Goal: Task Accomplishment & Management: Use online tool/utility

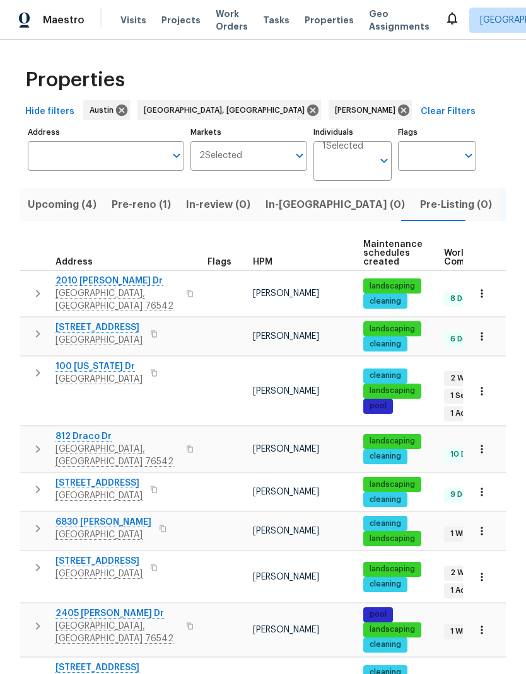
click at [159, 200] on span "Pre-reno (1)" at bounding box center [141, 205] width 59 height 18
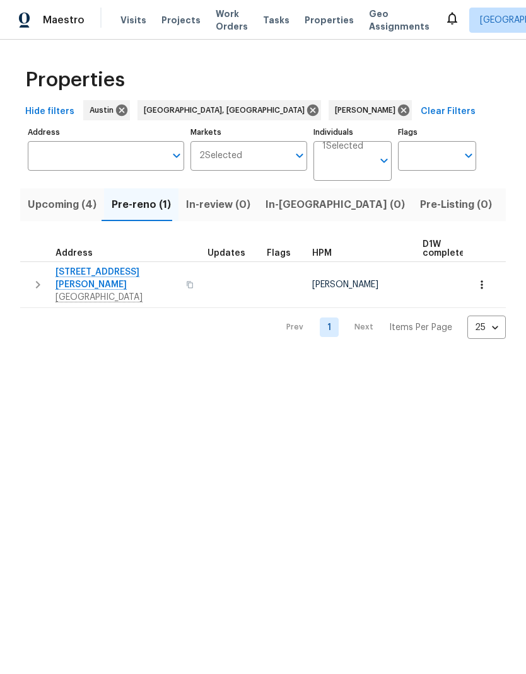
click at [117, 275] on span "[STREET_ADDRESS][PERSON_NAME]" at bounding box center [116, 278] width 123 height 25
click at [507, 209] on span "Listed (13)" at bounding box center [533, 205] width 52 height 18
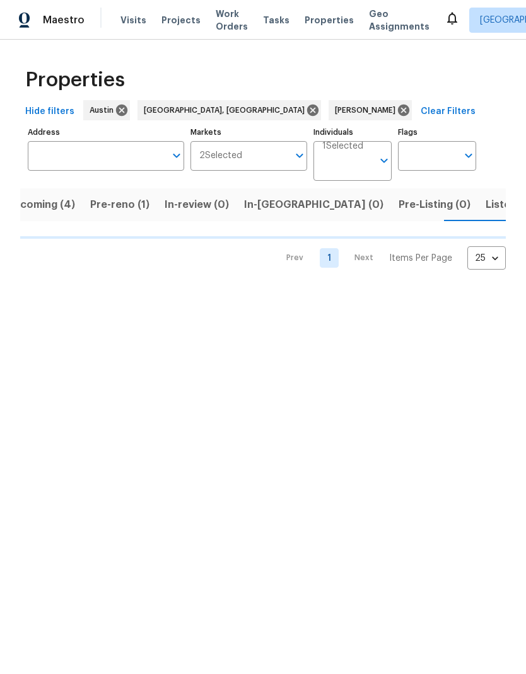
scroll to position [0, 22]
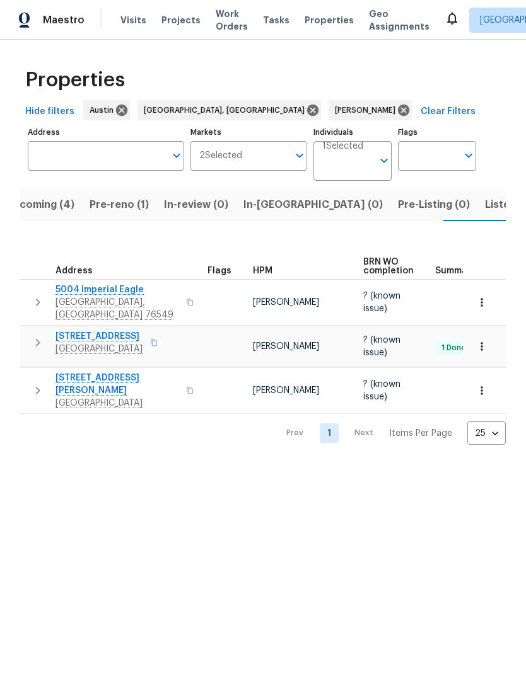
click at [485, 210] on span "Listed (13)" at bounding box center [511, 205] width 52 height 18
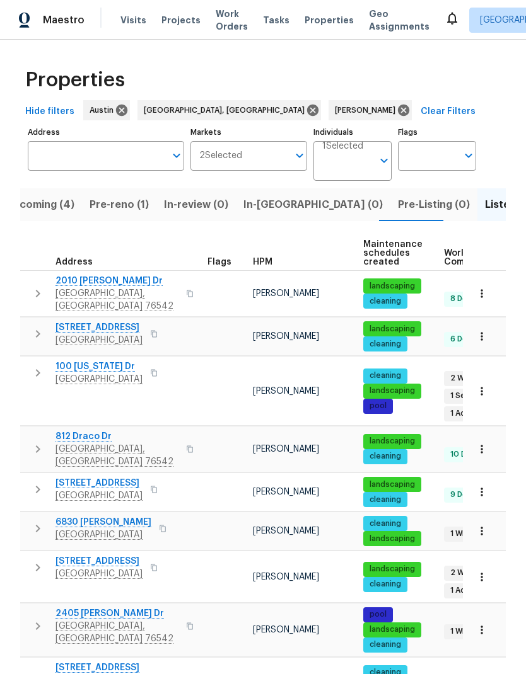
click at [485, 571] on icon "button" at bounding box center [481, 577] width 13 height 13
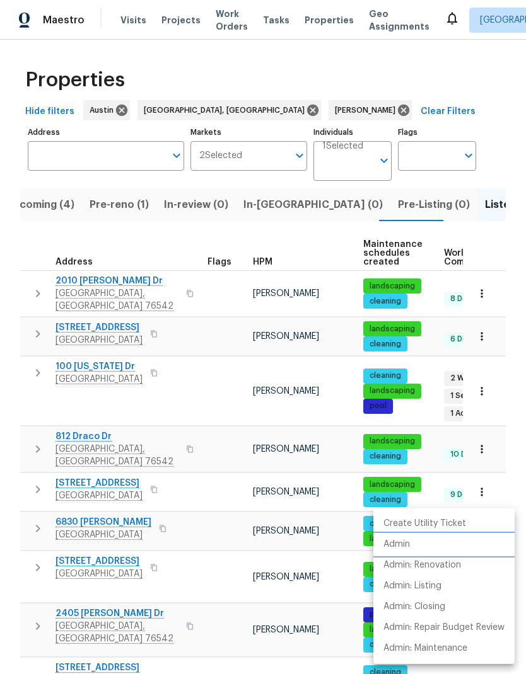
click at [427, 546] on li "Admin" at bounding box center [443, 544] width 141 height 21
click at [118, 210] on div at bounding box center [263, 337] width 526 height 674
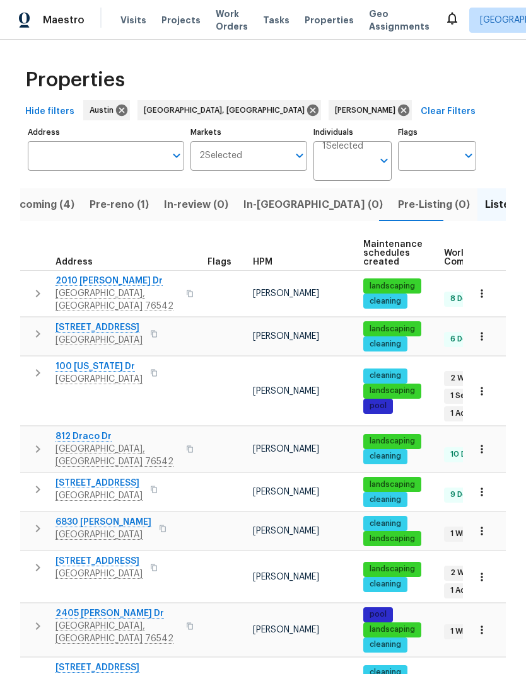
click at [120, 194] on button "Pre-reno (1)" at bounding box center [119, 204] width 74 height 33
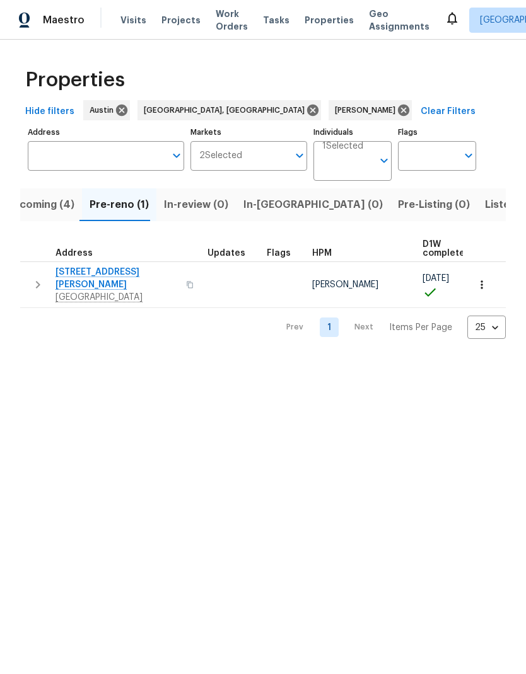
click at [486, 279] on icon "button" at bounding box center [481, 285] width 13 height 13
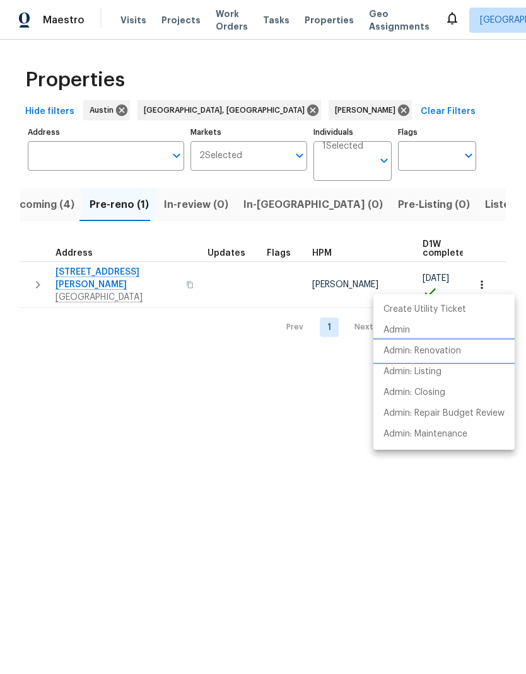
click at [465, 347] on li "Admin: Renovation" at bounding box center [443, 351] width 141 height 21
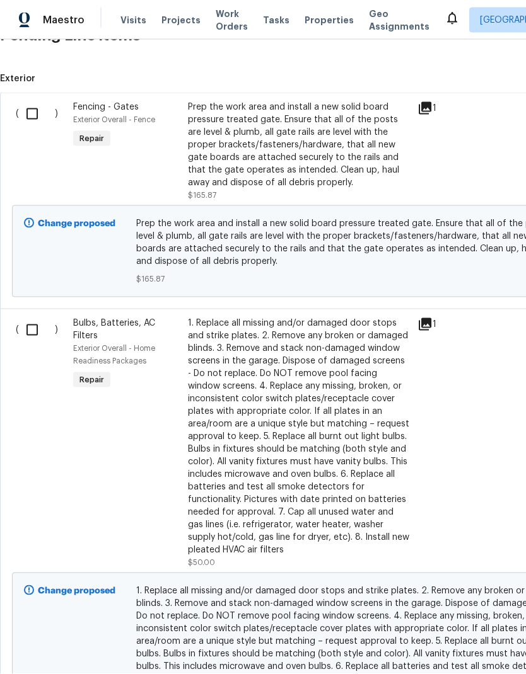
scroll to position [328, 0]
click at [36, 317] on input "checkbox" at bounding box center [37, 330] width 36 height 26
checkbox input "true"
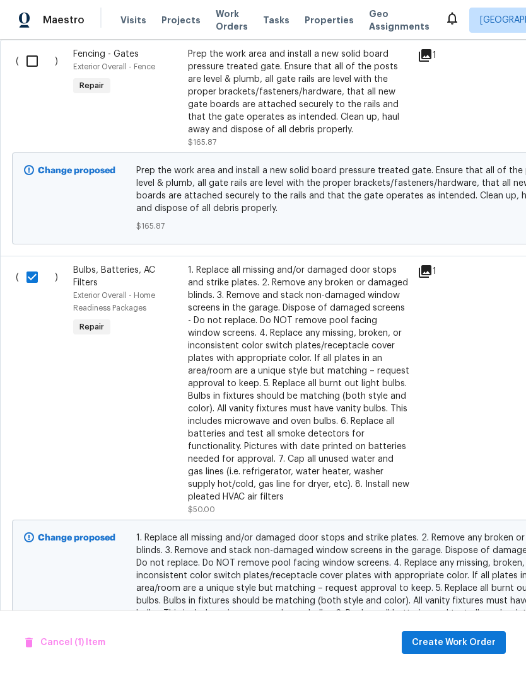
scroll to position [381, 0]
click at [35, 47] on input "checkbox" at bounding box center [37, 60] width 36 height 26
checkbox input "true"
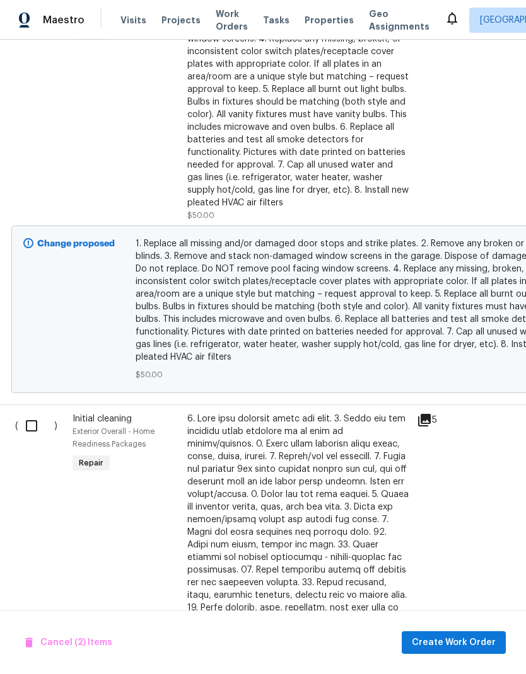
scroll to position [676, 1]
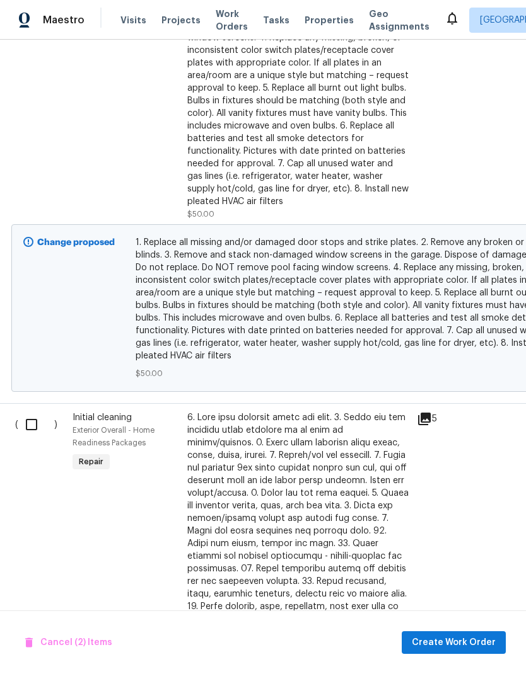
click at [29, 411] on input "checkbox" at bounding box center [36, 424] width 36 height 26
checkbox input "true"
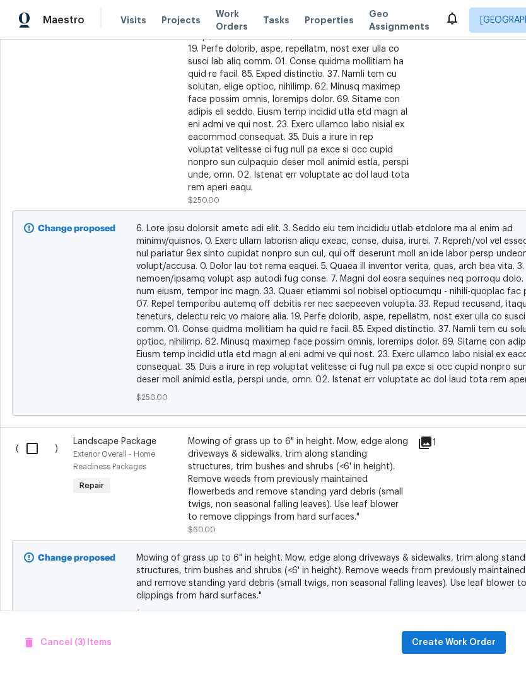
scroll to position [1234, 0]
click at [25, 435] on input "checkbox" at bounding box center [37, 448] width 36 height 26
checkbox input "true"
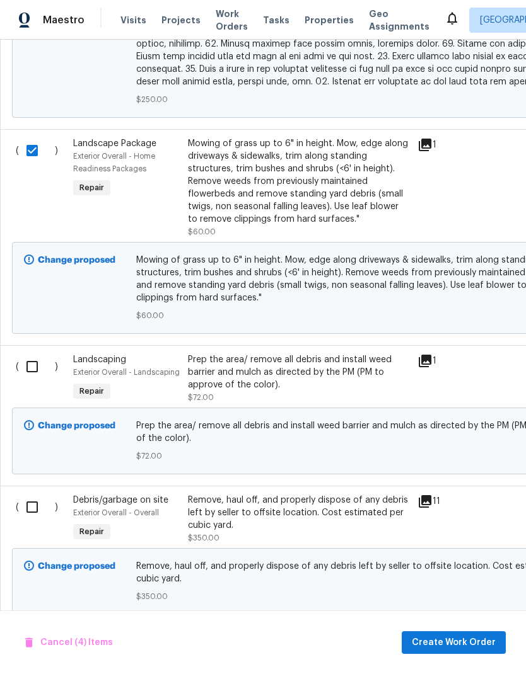
scroll to position [1532, 0]
click at [26, 494] on input "checkbox" at bounding box center [37, 507] width 36 height 26
checkbox input "true"
click at [461, 641] on span "Create Work Order" at bounding box center [453, 643] width 84 height 16
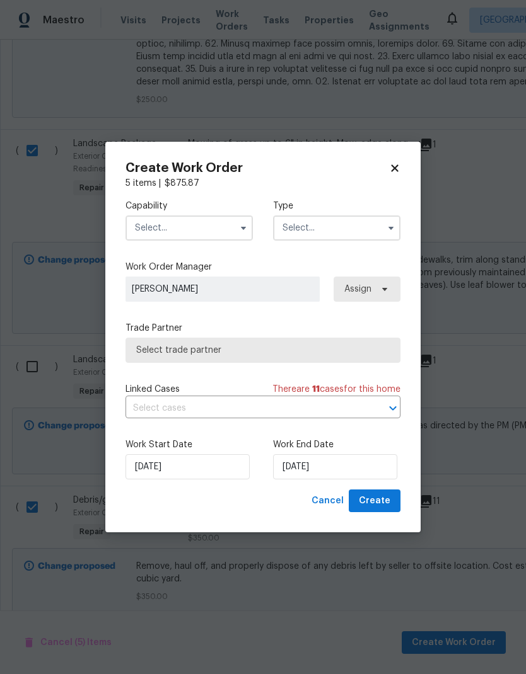
checkbox input "false"
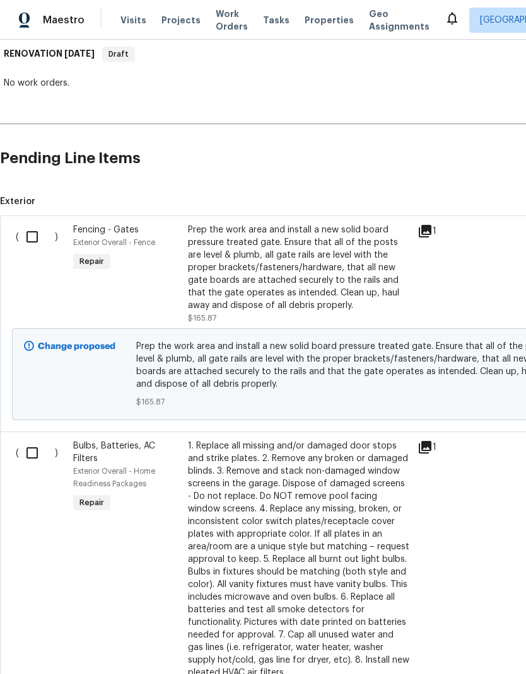
scroll to position [205, 0]
click at [39, 224] on input "checkbox" at bounding box center [37, 237] width 36 height 26
checkbox input "true"
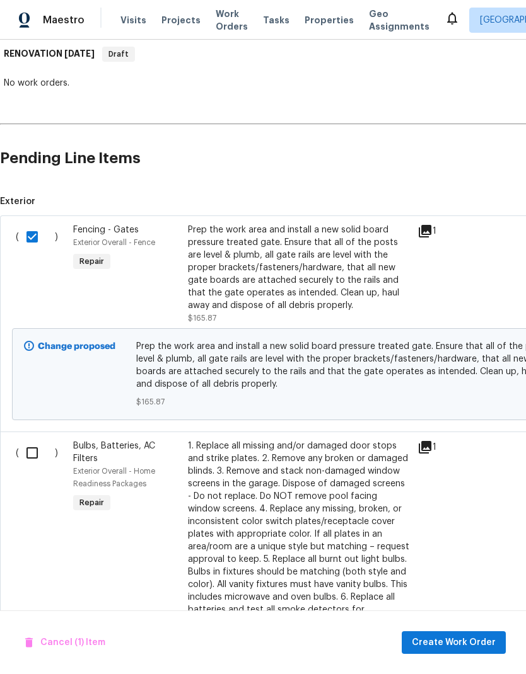
click at [37, 440] on input "checkbox" at bounding box center [37, 453] width 36 height 26
checkbox input "true"
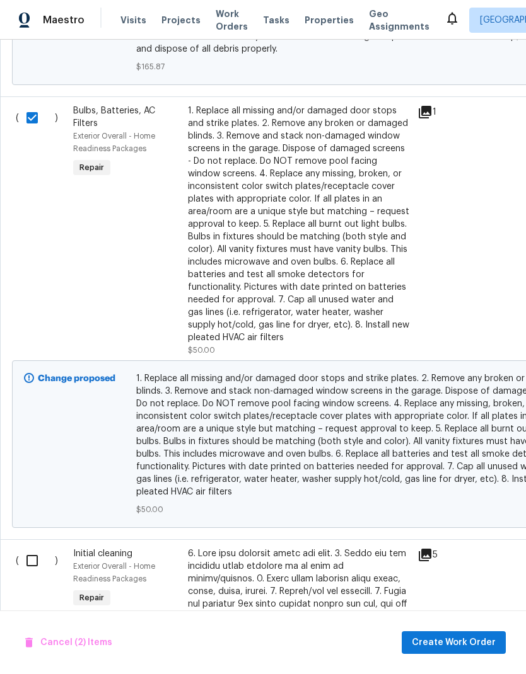
scroll to position [539, 0]
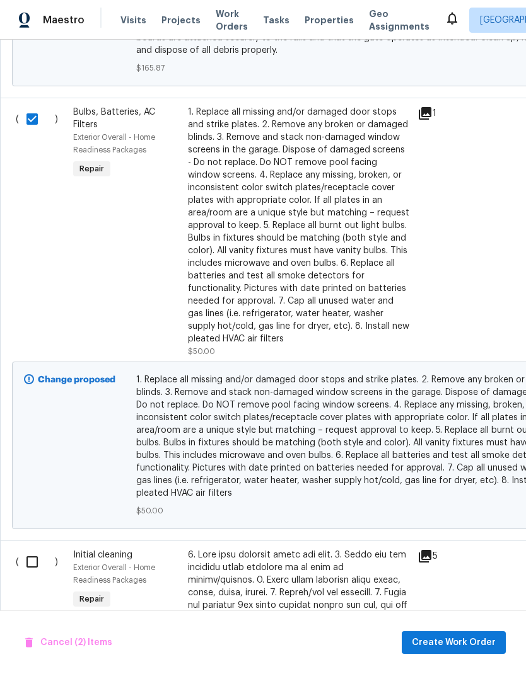
click at [34, 549] on input "checkbox" at bounding box center [37, 562] width 36 height 26
checkbox input "true"
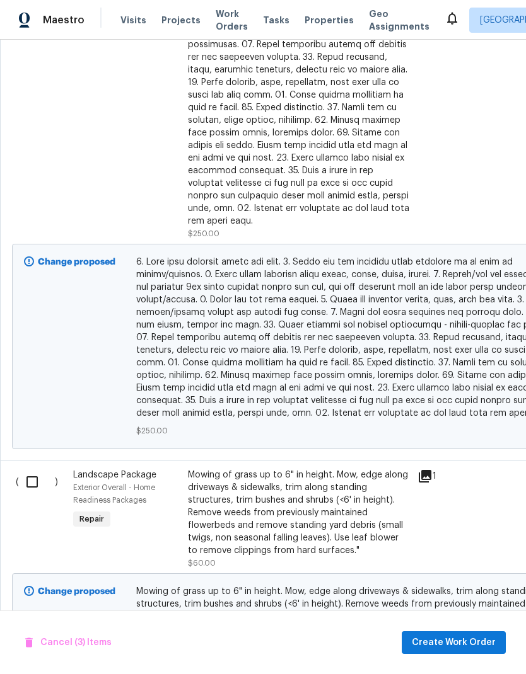
scroll to position [1200, 0]
click at [38, 469] on input "checkbox" at bounding box center [37, 482] width 36 height 26
checkbox input "true"
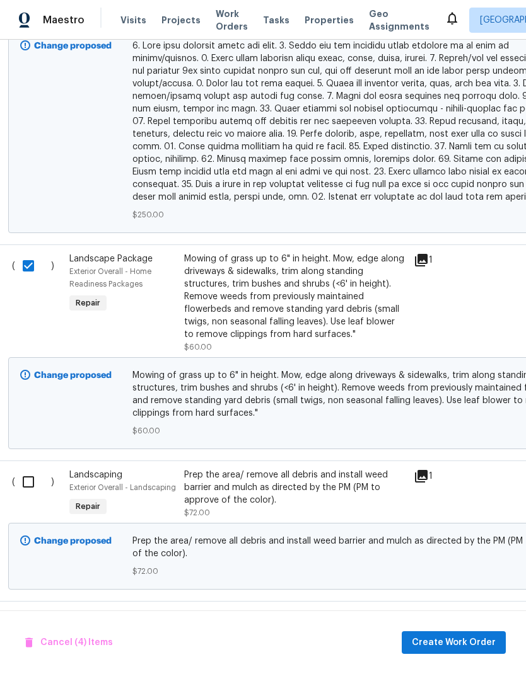
scroll to position [1414, 5]
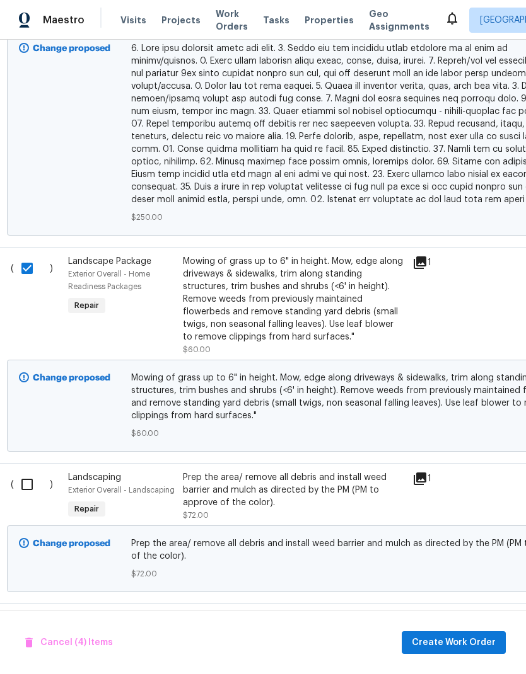
click at [26, 471] on input "checkbox" at bounding box center [32, 484] width 36 height 26
checkbox input "true"
click at [32, 612] on input "checkbox" at bounding box center [32, 625] width 36 height 26
checkbox input "true"
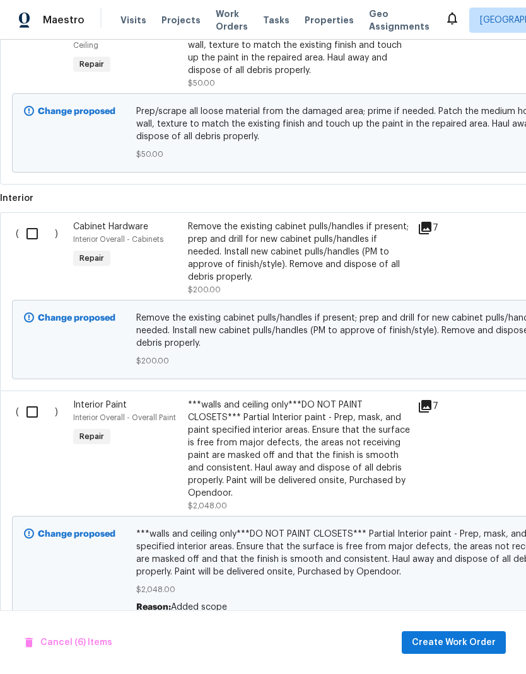
scroll to position [0, 0]
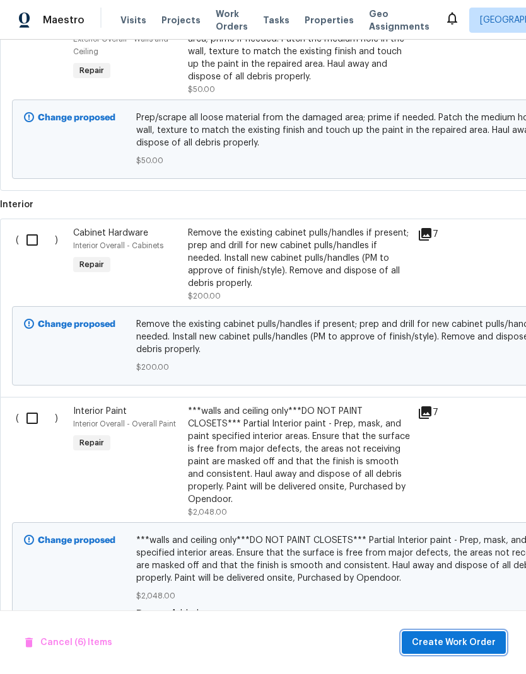
click at [460, 644] on span "Create Work Order" at bounding box center [453, 643] width 84 height 16
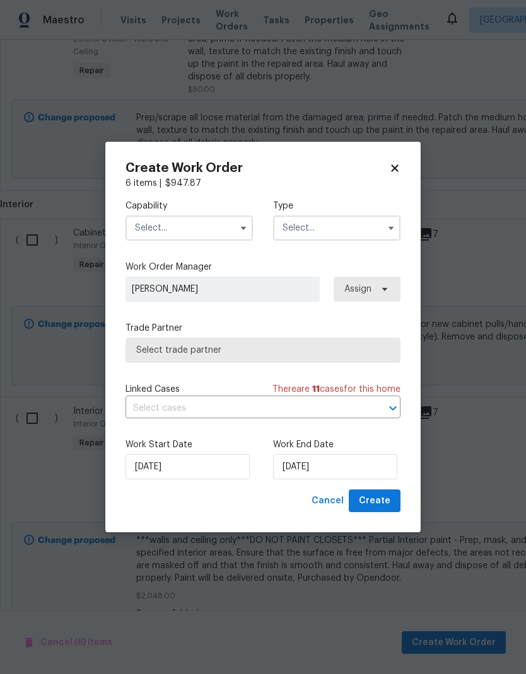
click at [231, 231] on input "text" at bounding box center [188, 227] width 127 height 25
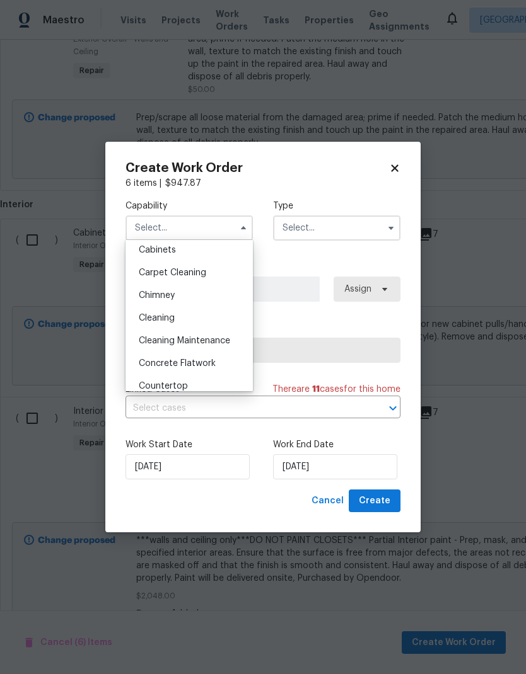
click at [196, 319] on div "Cleaning" at bounding box center [189, 318] width 121 height 23
type input "Cleaning"
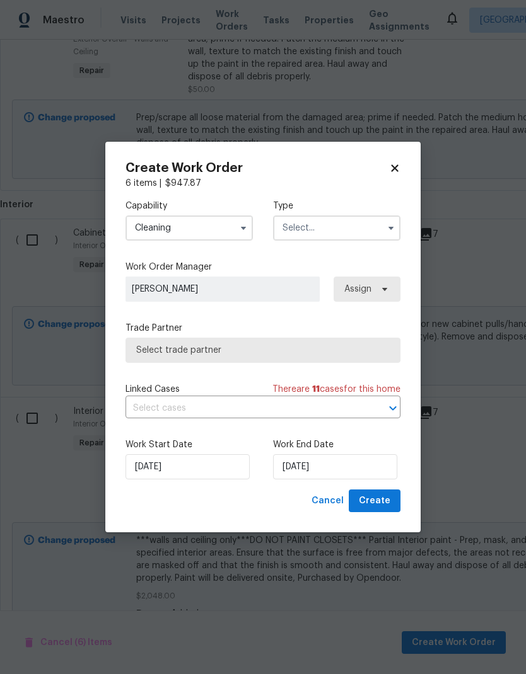
click at [348, 230] on input "text" at bounding box center [336, 227] width 127 height 25
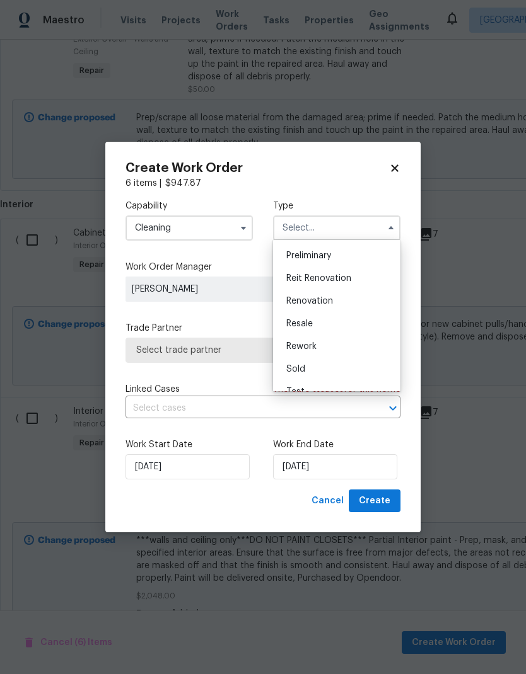
click at [348, 301] on div "Renovation" at bounding box center [336, 301] width 121 height 23
type input "Renovation"
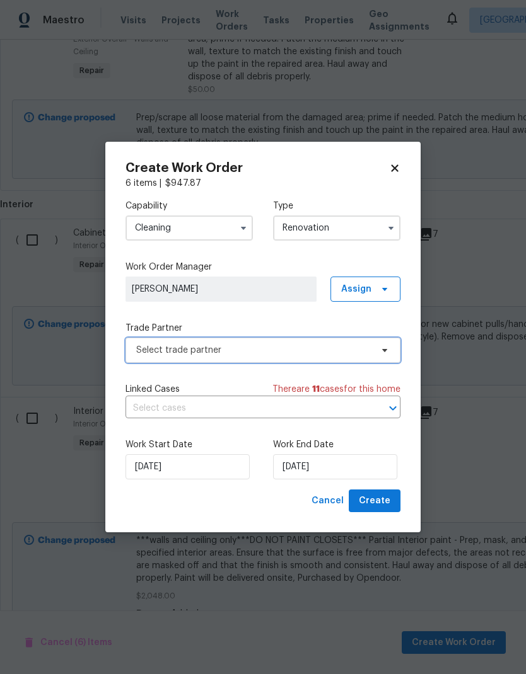
click at [368, 348] on span "Select trade partner" at bounding box center [253, 350] width 235 height 13
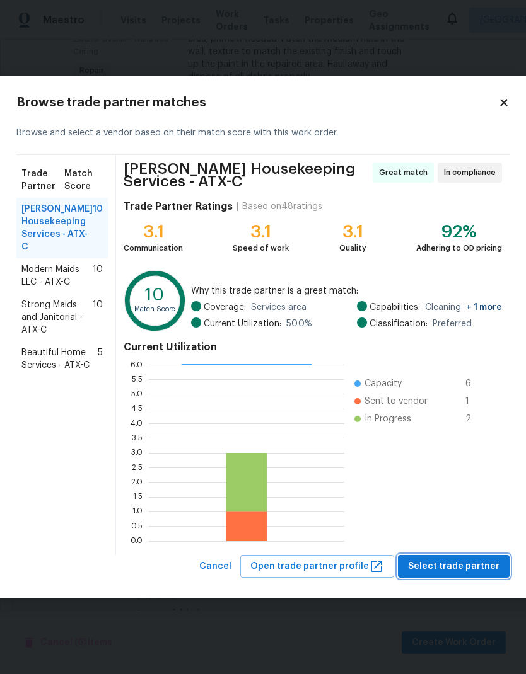
click at [479, 563] on span "Select trade partner" at bounding box center [453, 567] width 91 height 16
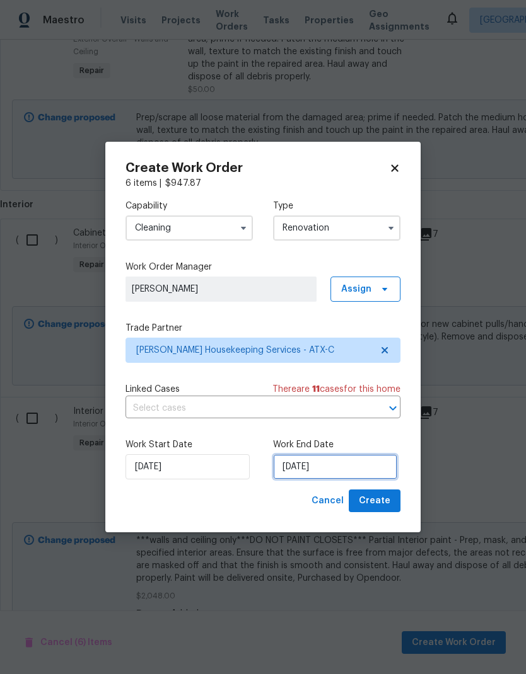
click at [331, 461] on input "9/9/2025" at bounding box center [335, 466] width 124 height 25
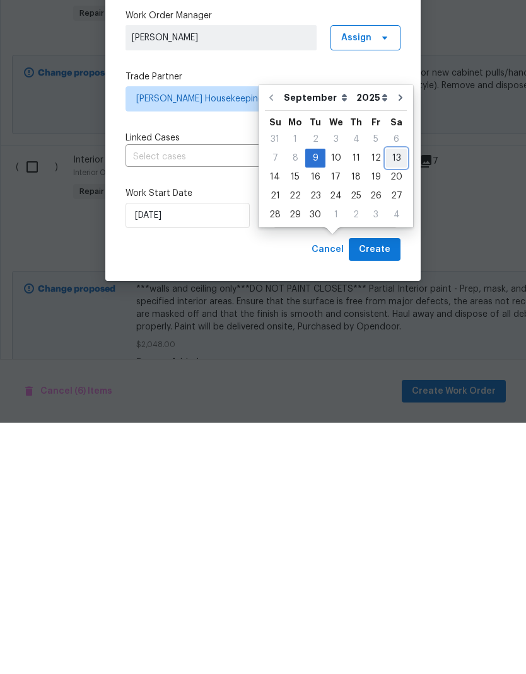
click at [386, 401] on div "13" at bounding box center [396, 410] width 21 height 18
type input "9/13/2025"
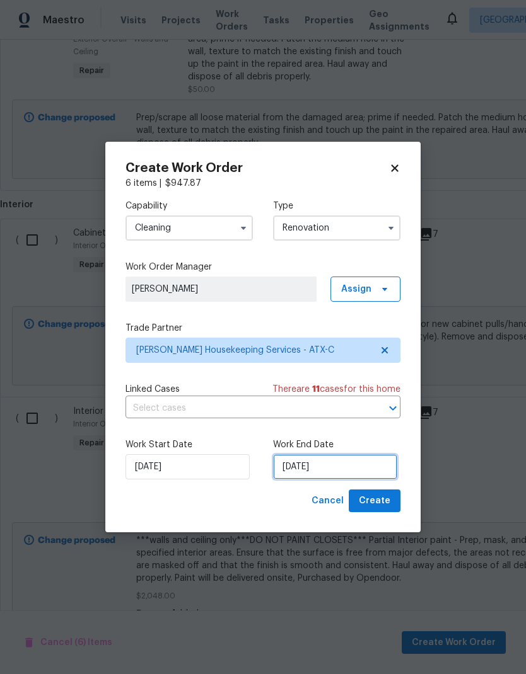
click at [342, 474] on input "9/13/2025" at bounding box center [335, 466] width 124 height 25
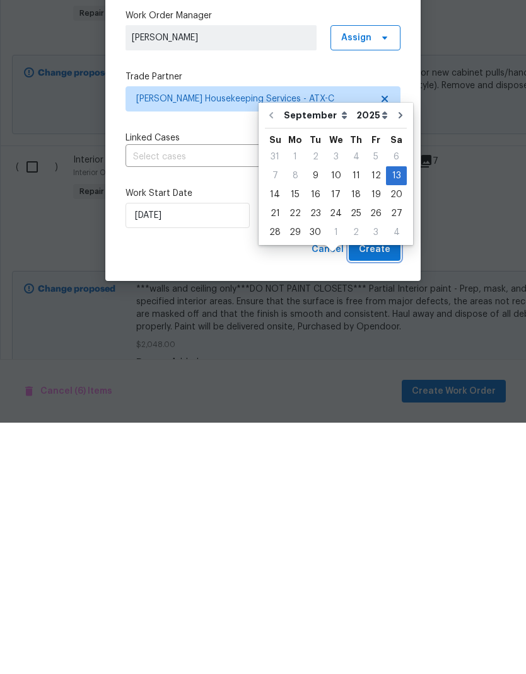
click at [390, 490] on button "Create" at bounding box center [374, 501] width 52 height 23
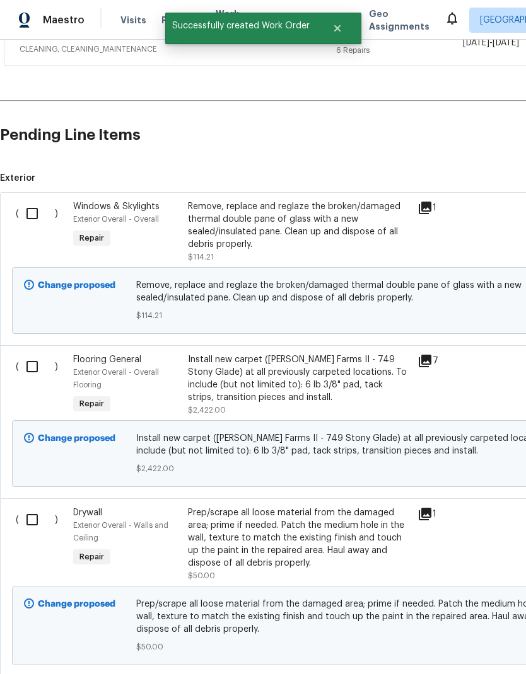
click at [41, 353] on input "checkbox" at bounding box center [37, 366] width 36 height 26
checkbox input "true"
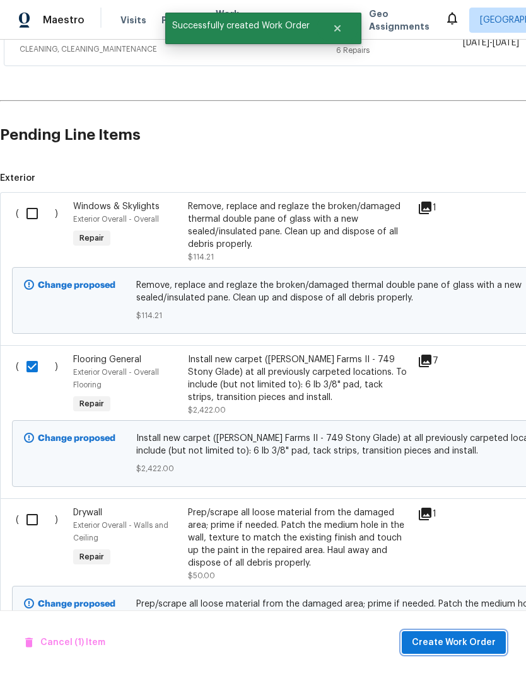
click at [474, 649] on span "Create Work Order" at bounding box center [453, 643] width 84 height 16
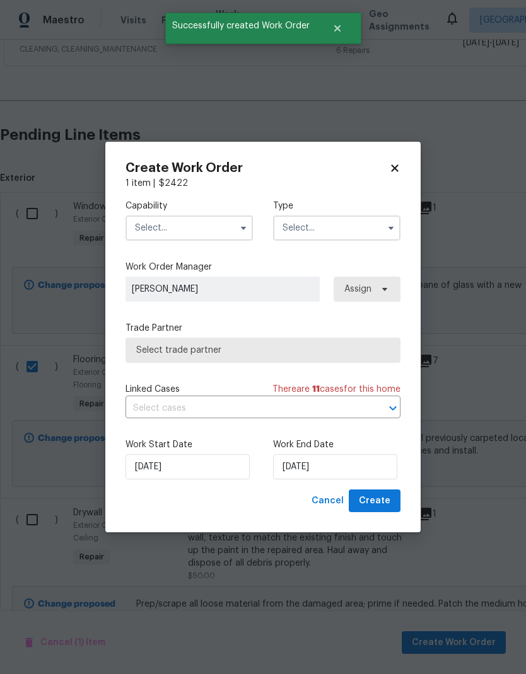
click at [225, 229] on input "text" at bounding box center [188, 227] width 127 height 25
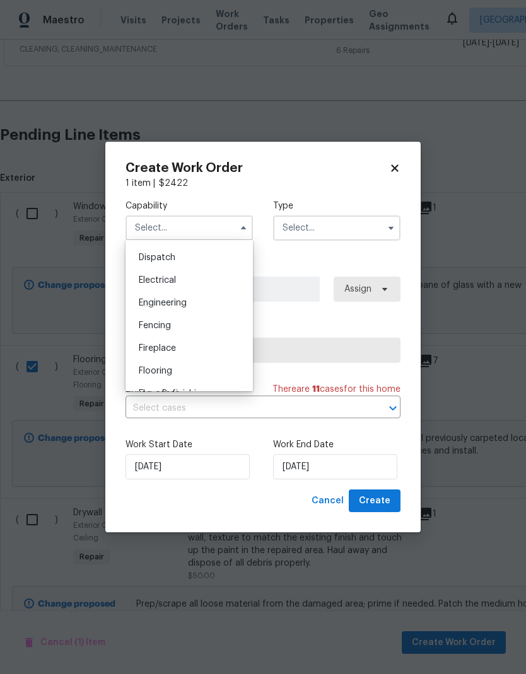
click at [195, 372] on div "Flooring" at bounding box center [189, 371] width 121 height 23
type input "Flooring"
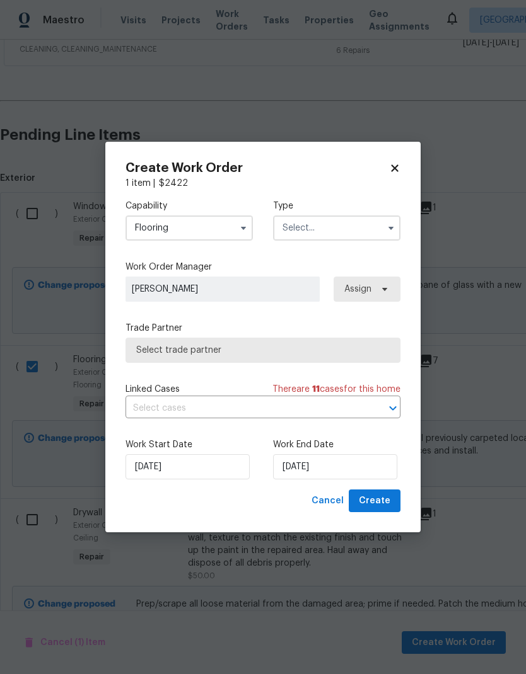
click at [350, 233] on input "text" at bounding box center [336, 227] width 127 height 25
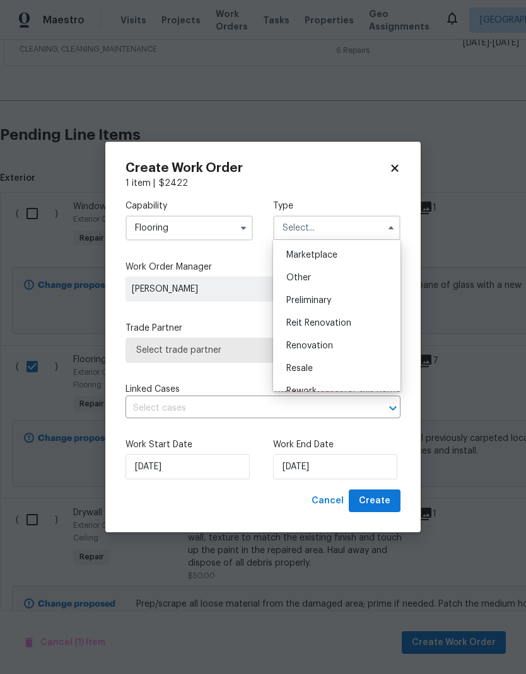
click at [350, 344] on div "Renovation" at bounding box center [336, 346] width 121 height 23
type input "Renovation"
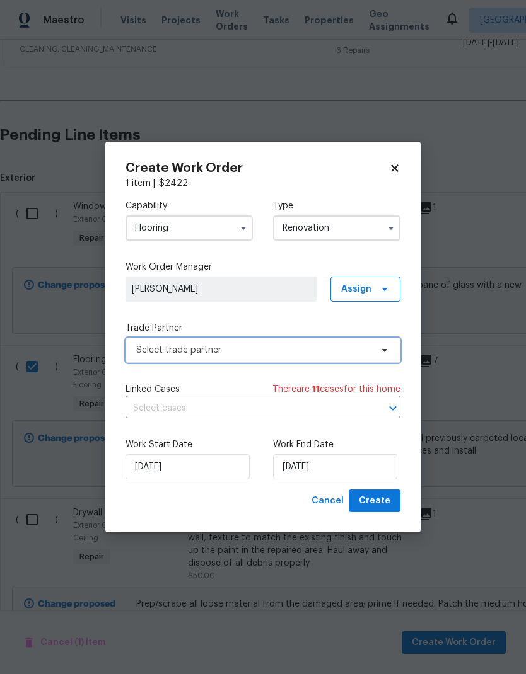
click at [357, 347] on span "Select trade partner" at bounding box center [253, 350] width 235 height 13
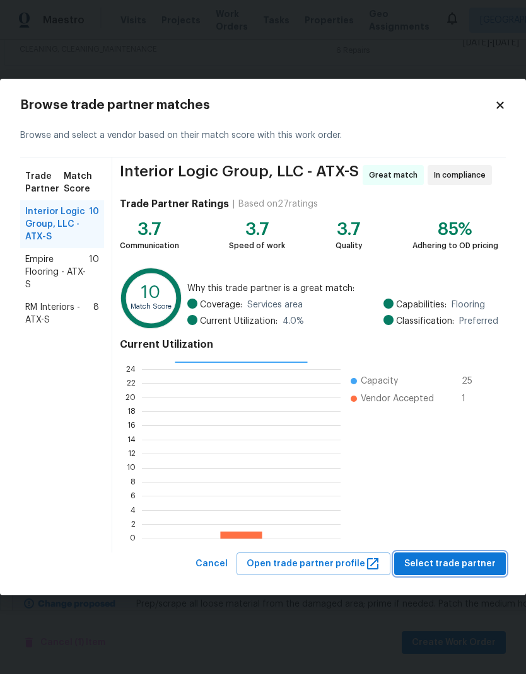
click at [471, 564] on span "Select trade partner" at bounding box center [449, 564] width 91 height 16
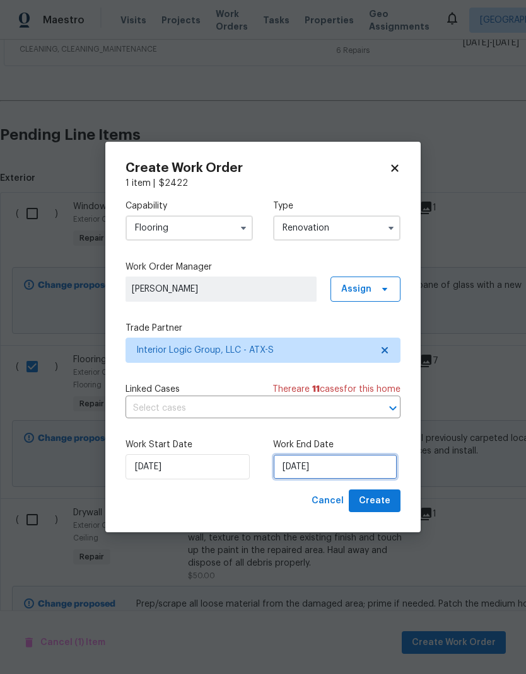
click at [318, 473] on input "9/9/2025" at bounding box center [335, 466] width 124 height 25
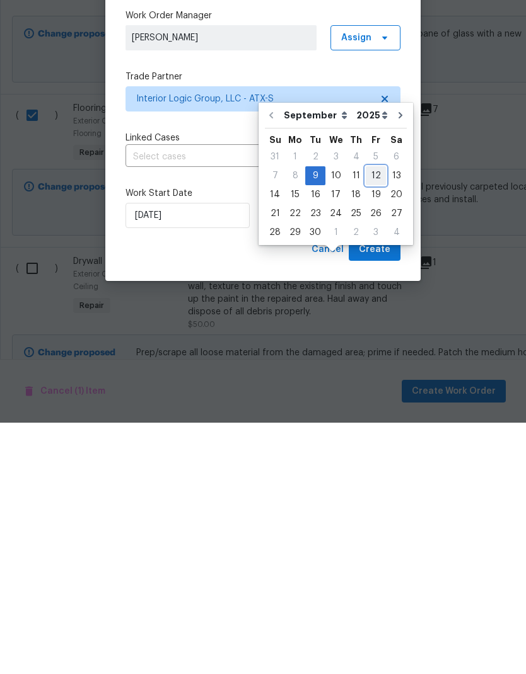
click at [372, 418] on div "12" at bounding box center [375, 427] width 20 height 18
type input "9/12/2025"
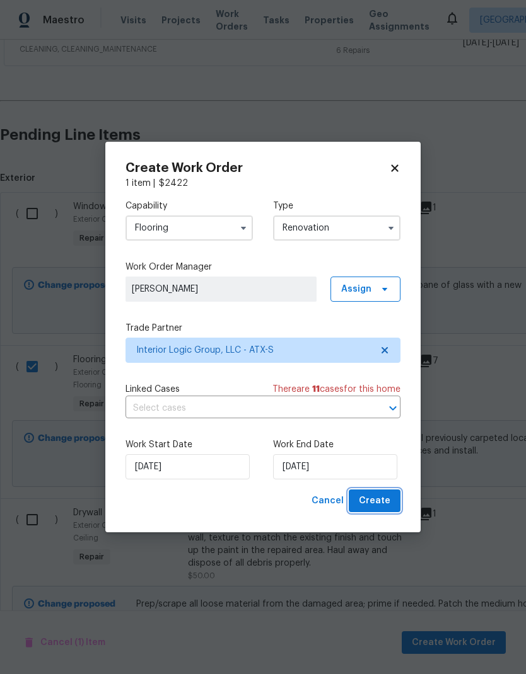
click at [373, 506] on span "Create" at bounding box center [375, 501] width 32 height 16
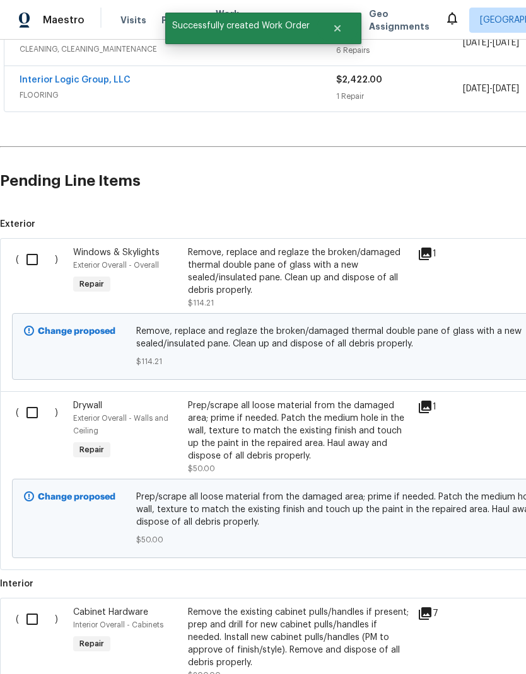
click at [32, 246] on input "checkbox" at bounding box center [37, 259] width 36 height 26
checkbox input "true"
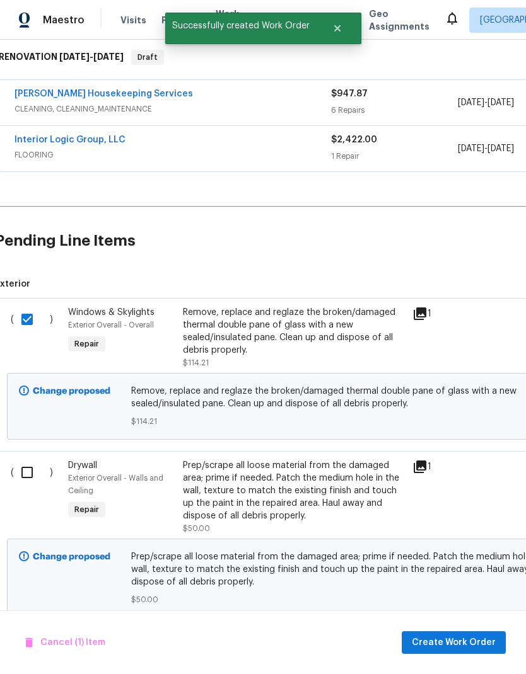
click at [28, 459] on input "checkbox" at bounding box center [32, 472] width 36 height 26
checkbox input "true"
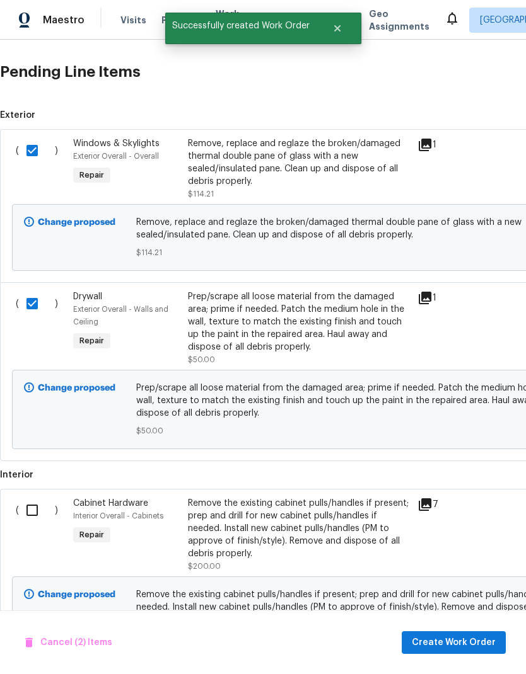
scroll to position [367, 0]
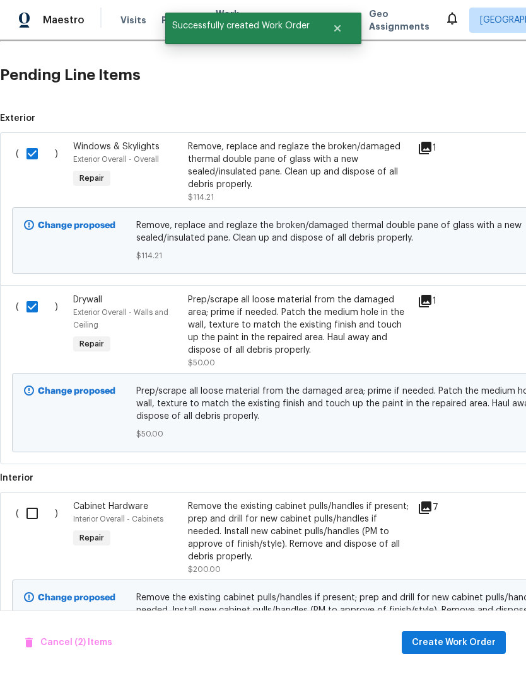
click at [31, 500] on input "checkbox" at bounding box center [37, 513] width 36 height 26
checkbox input "true"
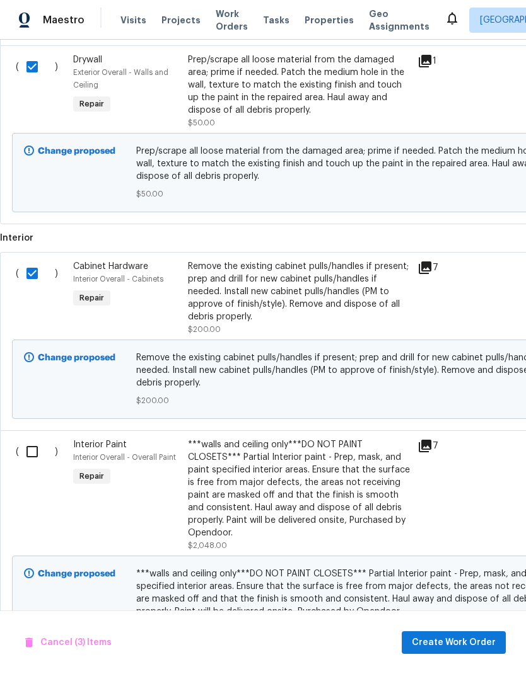
scroll to position [607, 0]
click at [38, 439] on input "checkbox" at bounding box center [37, 452] width 36 height 26
checkbox input "true"
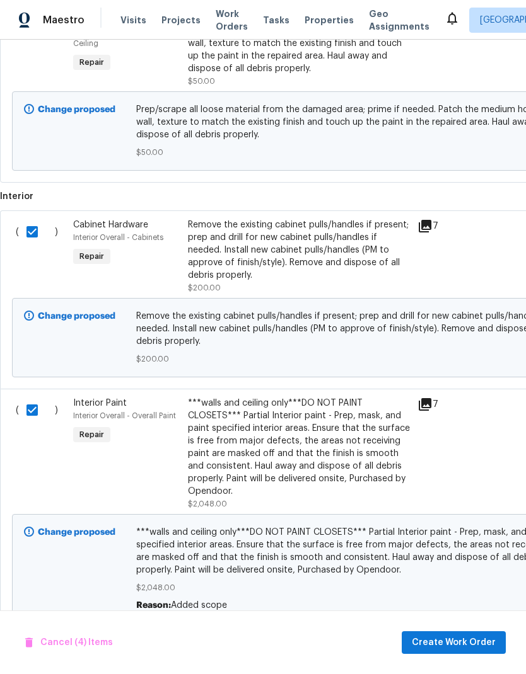
scroll to position [648, 0]
click at [465, 644] on span "Create Work Order" at bounding box center [453, 643] width 84 height 16
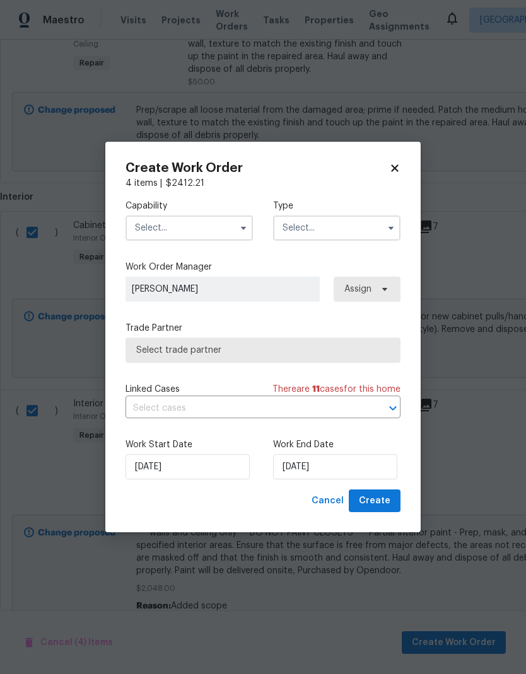
click at [229, 228] on input "text" at bounding box center [188, 227] width 127 height 25
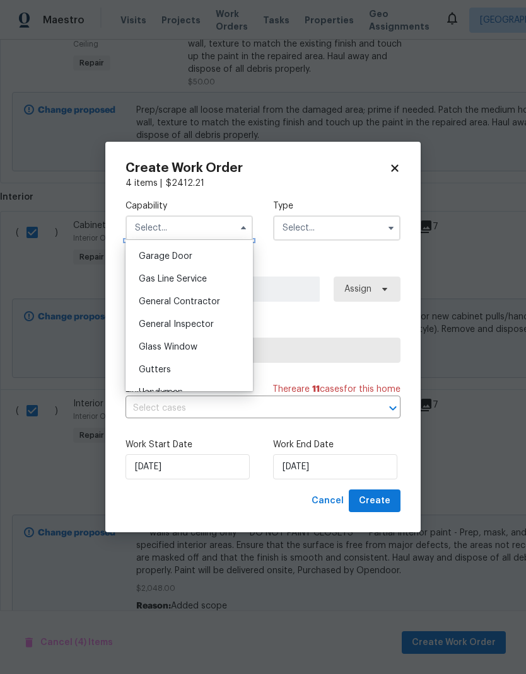
scroll to position [554, 0]
click at [226, 298] on div "General Contractor" at bounding box center [189, 302] width 121 height 23
type input "General Contractor"
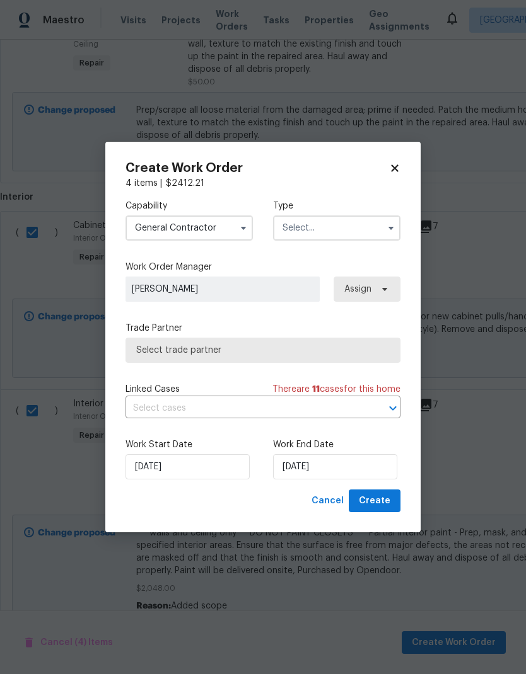
click at [372, 226] on input "text" at bounding box center [336, 227] width 127 height 25
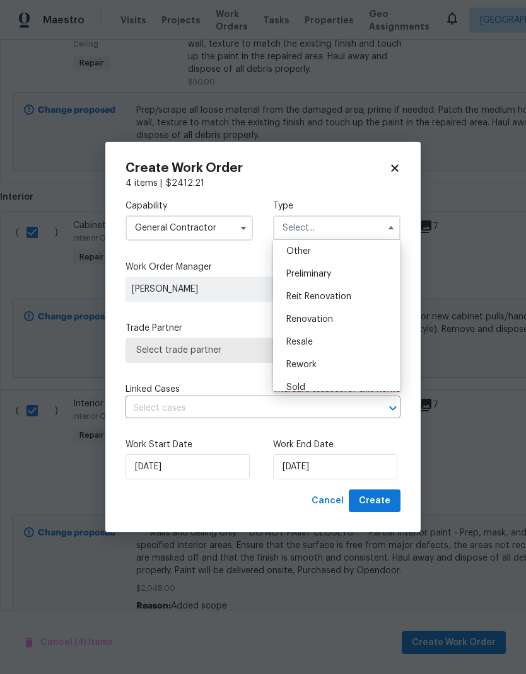
scroll to position [252, 0]
click at [348, 322] on div "Renovation" at bounding box center [336, 320] width 121 height 23
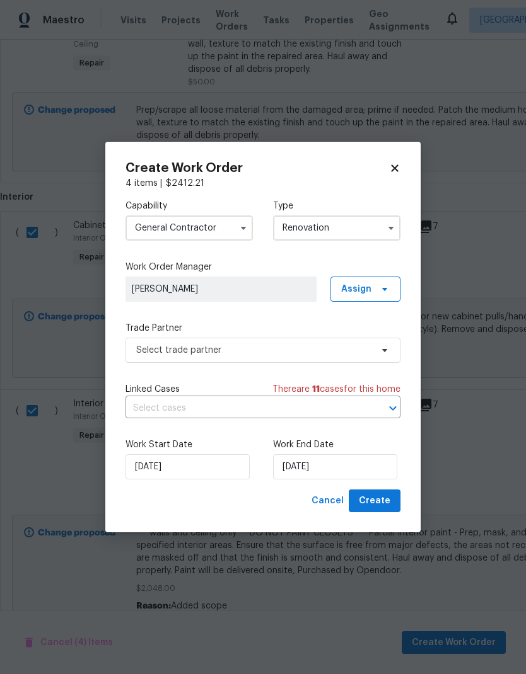
type input "Renovation"
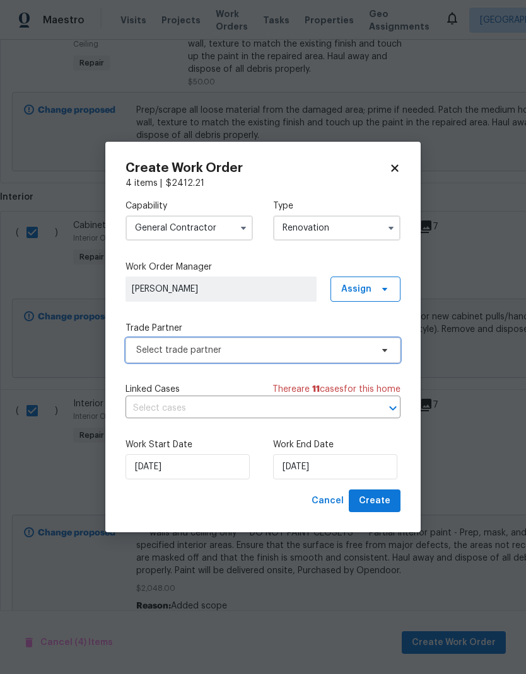
click at [381, 349] on icon at bounding box center [384, 350] width 10 height 10
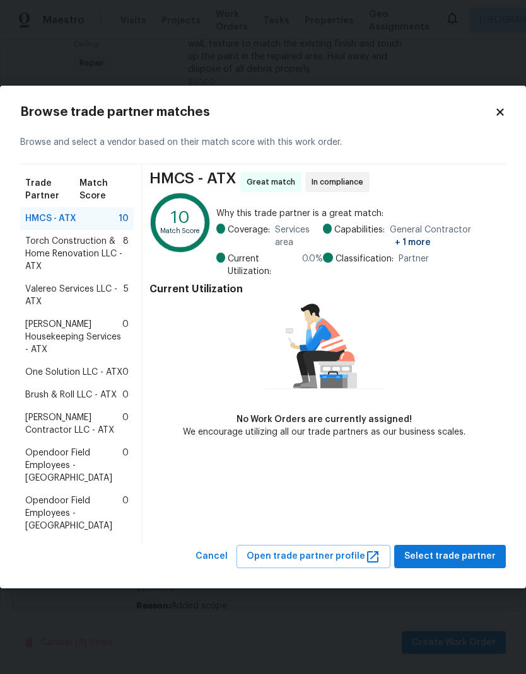
click at [106, 265] on span "Torch Construction & Home Renovation LLC - ATX" at bounding box center [74, 254] width 98 height 38
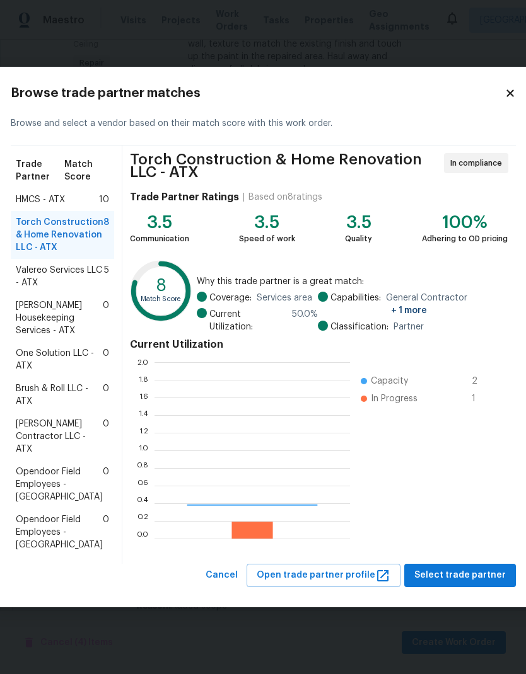
scroll to position [176, 195]
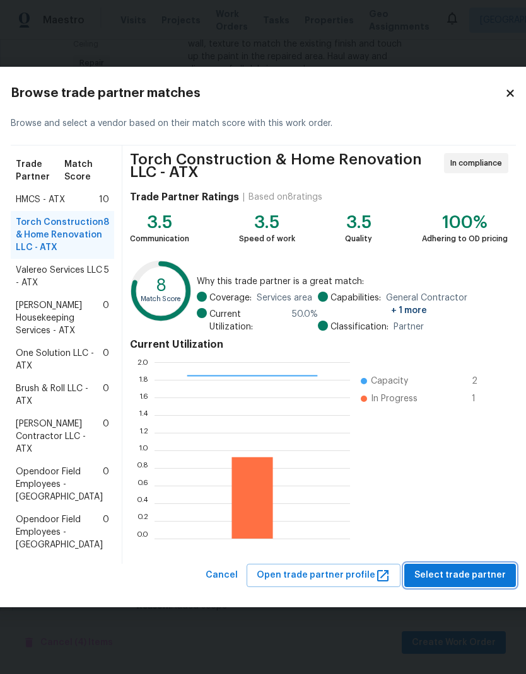
click at [478, 582] on span "Select trade partner" at bounding box center [459, 576] width 91 height 16
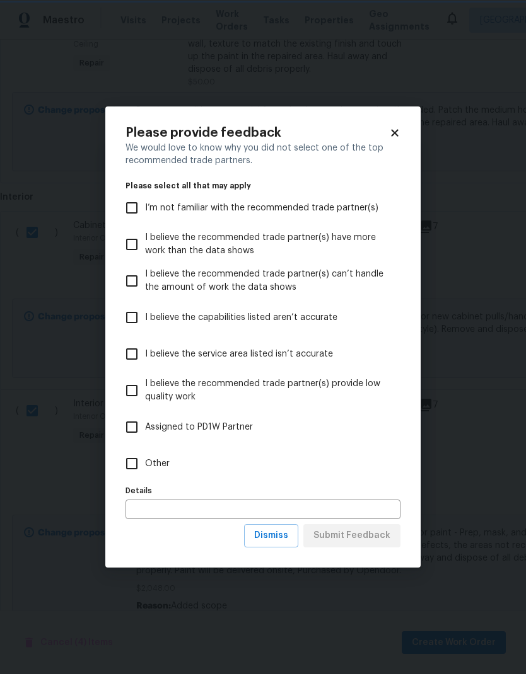
click at [137, 460] on input "Other" at bounding box center [131, 464] width 26 height 26
checkbox input "true"
click at [370, 536] on span "Submit Feedback" at bounding box center [351, 536] width 77 height 16
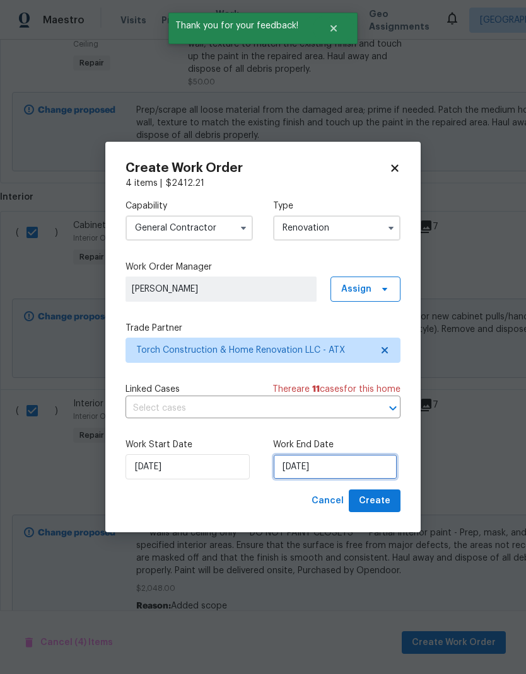
click at [320, 471] on input "9/9/2025" at bounding box center [335, 466] width 124 height 25
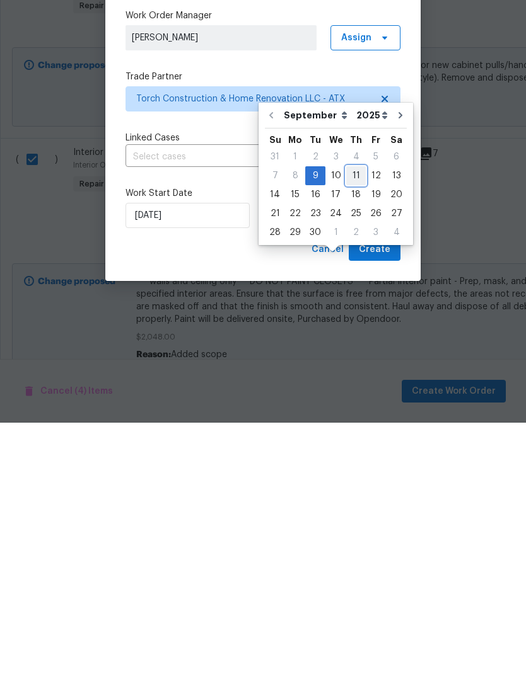
click at [357, 418] on div "11" at bounding box center [356, 427] width 20 height 18
type input "9/11/2025"
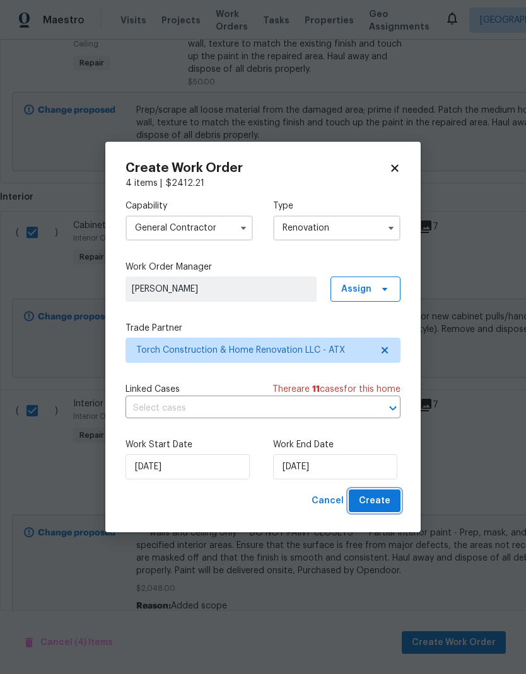
click at [387, 498] on span "Create" at bounding box center [375, 501] width 32 height 16
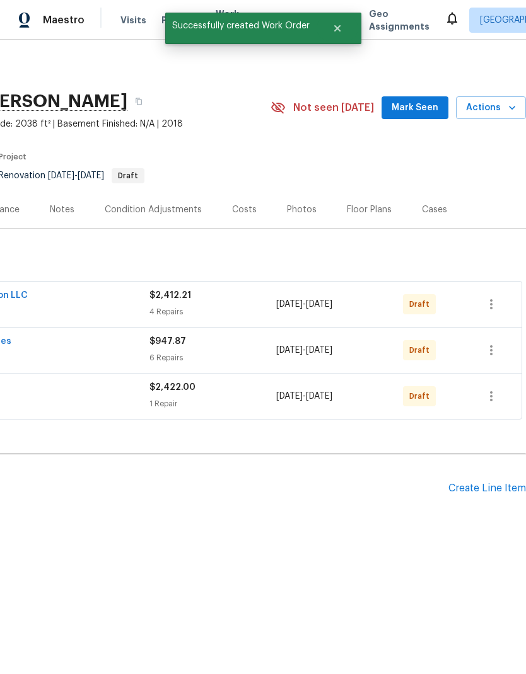
scroll to position [0, 187]
click at [495, 306] on icon "button" at bounding box center [490, 304] width 15 height 15
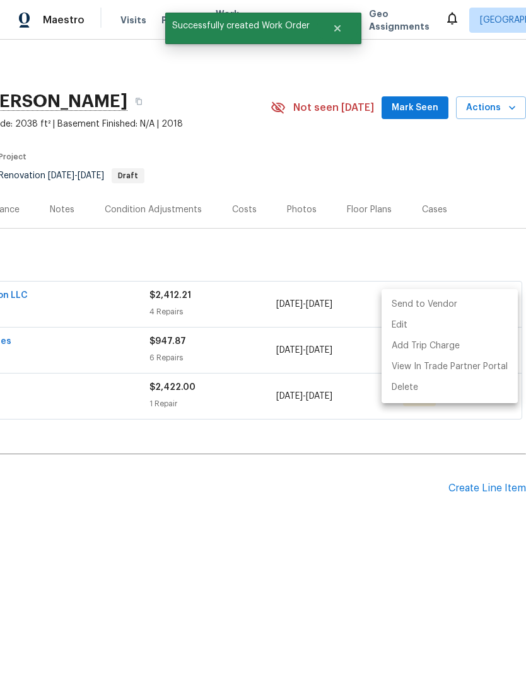
click at [469, 307] on li "Send to Vendor" at bounding box center [449, 304] width 136 height 21
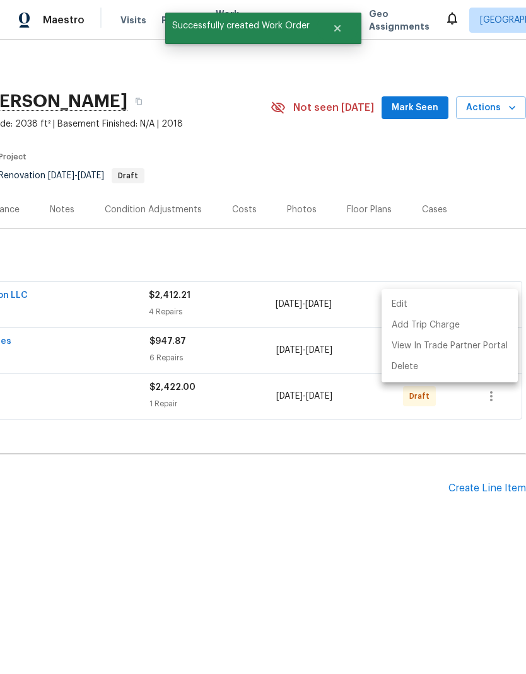
click at [449, 470] on div at bounding box center [263, 337] width 526 height 674
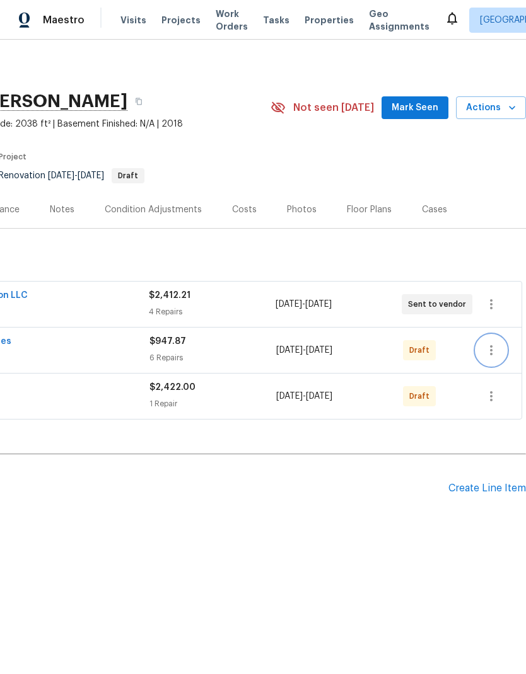
click at [493, 348] on icon "button" at bounding box center [490, 350] width 15 height 15
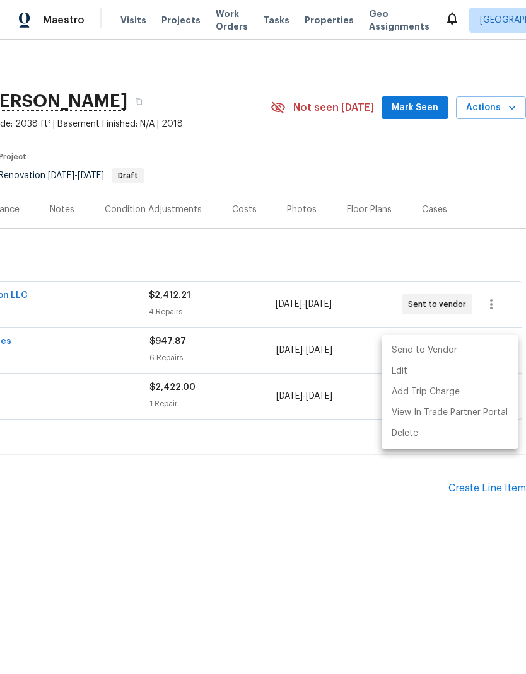
click at [475, 351] on li "Send to Vendor" at bounding box center [449, 350] width 136 height 21
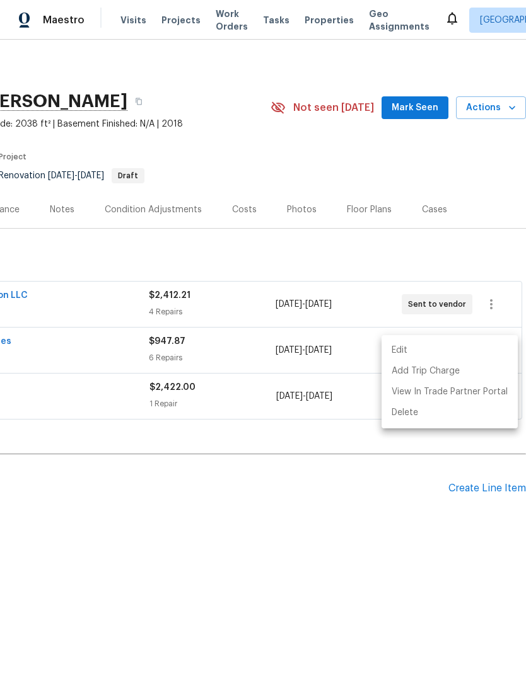
click at [422, 514] on div at bounding box center [263, 337] width 526 height 674
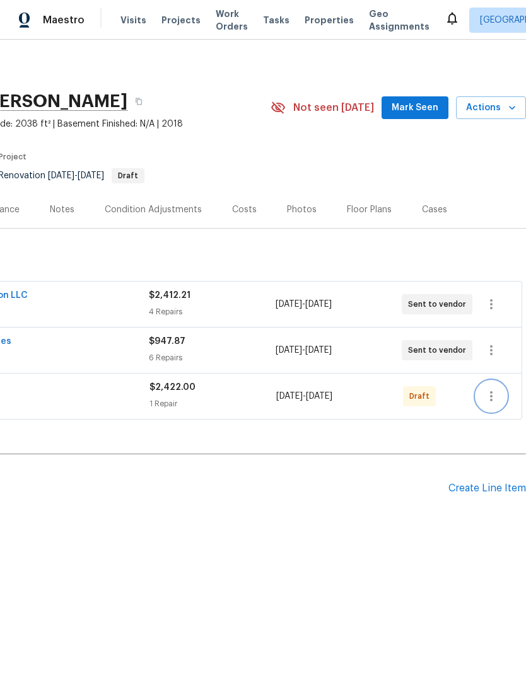
click at [495, 396] on icon "button" at bounding box center [490, 396] width 15 height 15
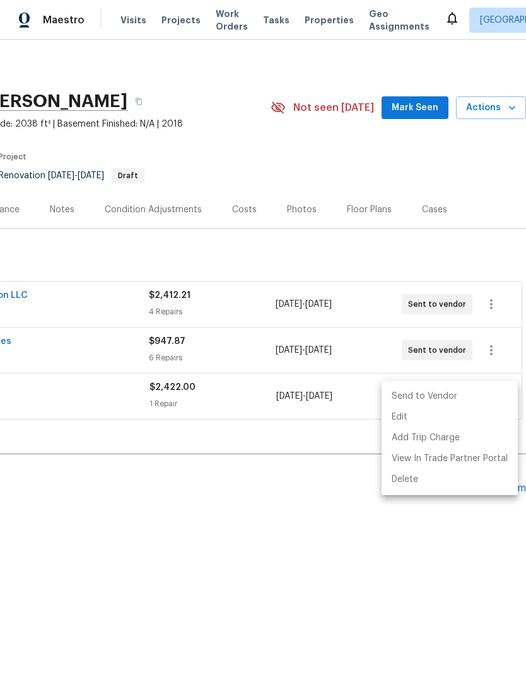
click at [465, 398] on li "Send to Vendor" at bounding box center [449, 396] width 136 height 21
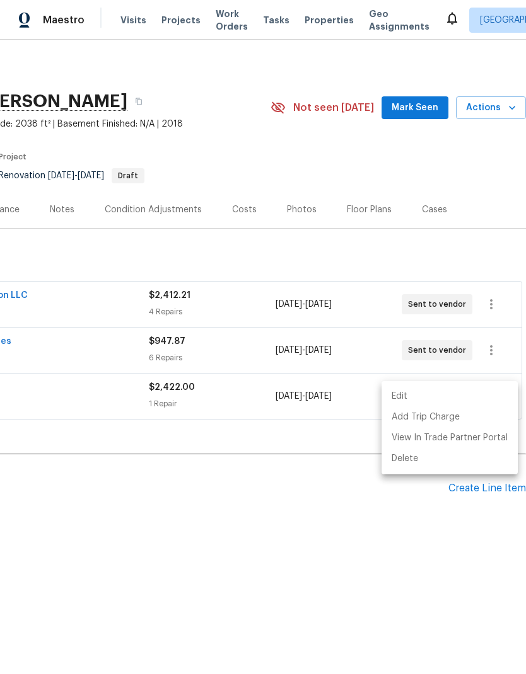
click at [235, 520] on div at bounding box center [263, 337] width 526 height 674
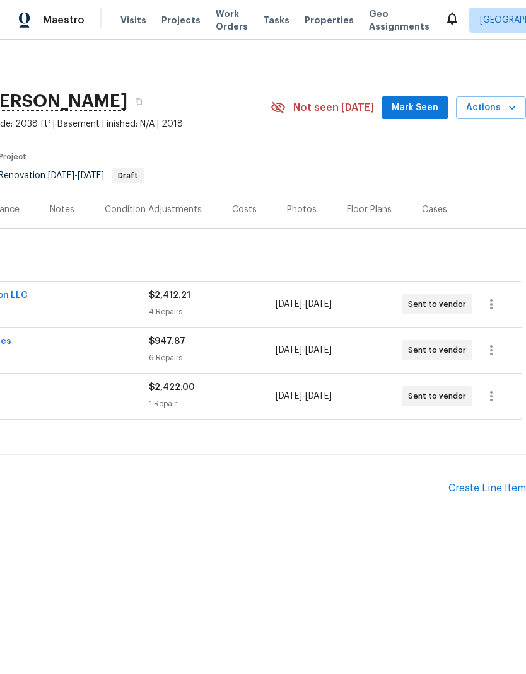
click at [222, 499] on h2 "Pending Line Items" at bounding box center [130, 488] width 635 height 59
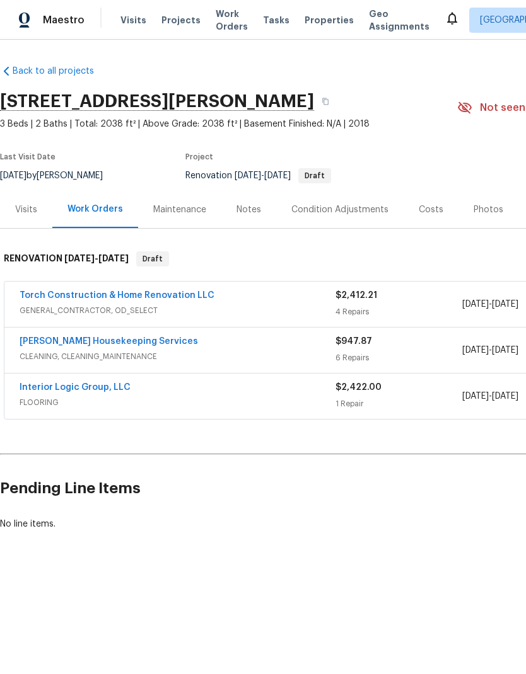
scroll to position [0, 0]
click at [123, 383] on link "Interior Logic Group, LLC" at bounding box center [75, 387] width 111 height 9
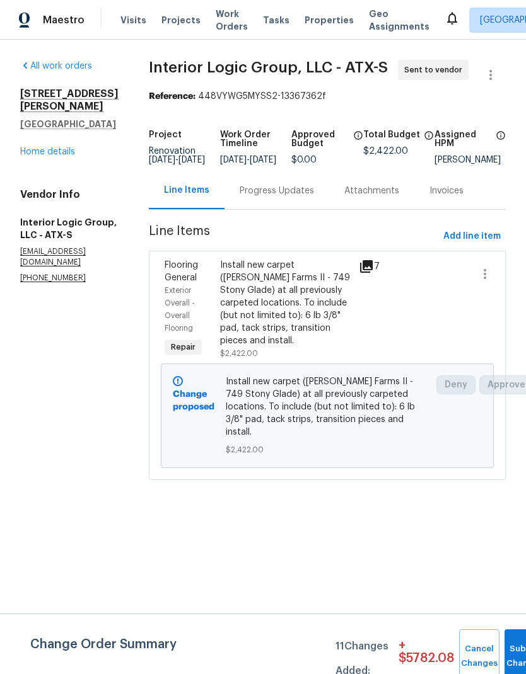
click at [311, 197] on div "Progress Updates" at bounding box center [276, 191] width 74 height 13
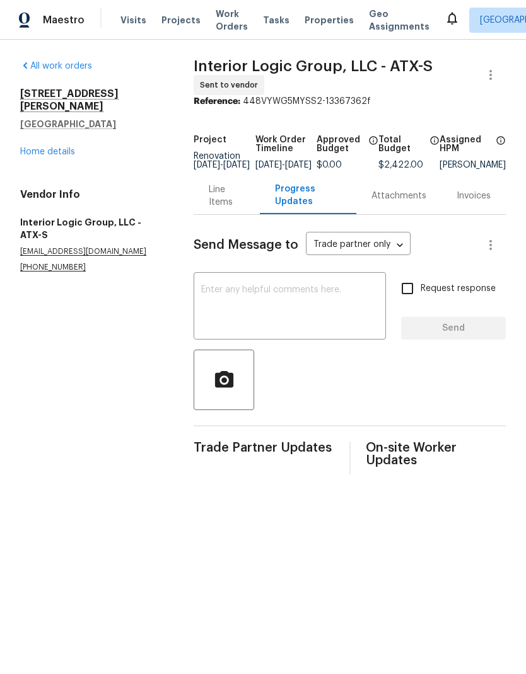
click at [292, 316] on textarea at bounding box center [289, 307] width 177 height 44
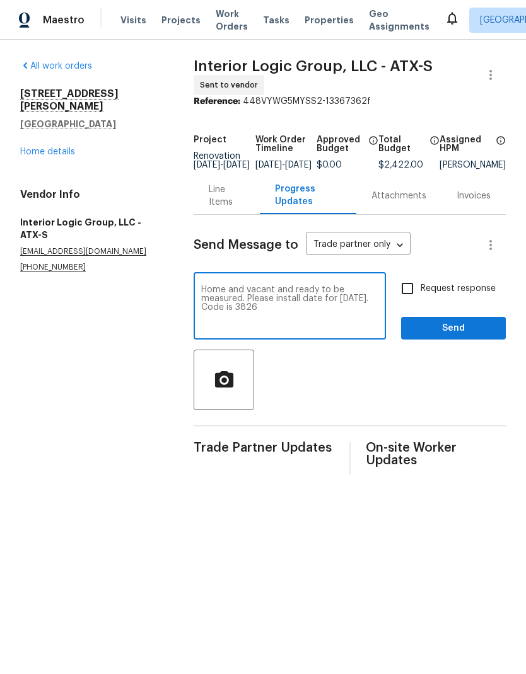
type textarea "Home and vacant and ready to be measured. Please install date for Friday 9/12. …"
click at [454, 331] on span "Send" at bounding box center [453, 329] width 84 height 16
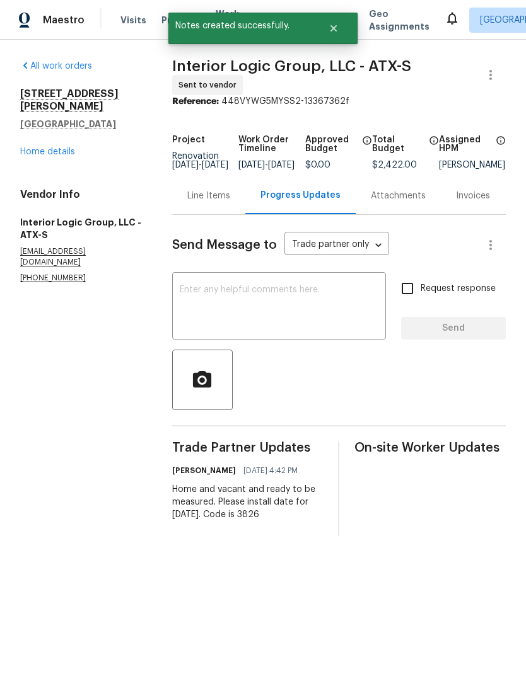
click at [219, 202] on div "Line Items" at bounding box center [208, 196] width 43 height 13
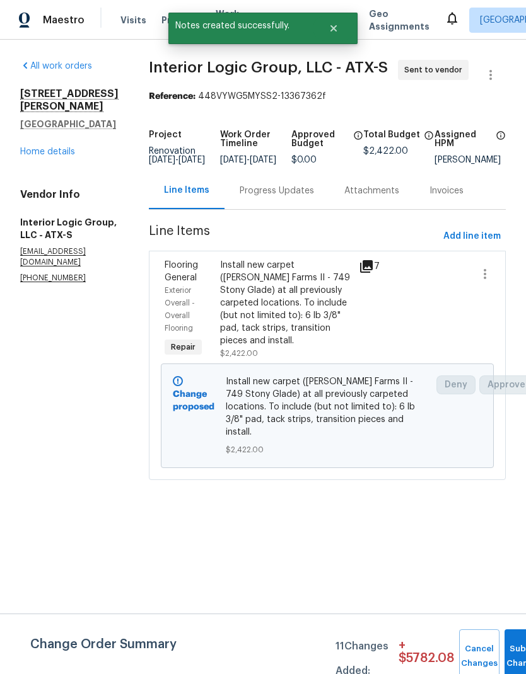
click at [73, 147] on link "Home details" at bounding box center [47, 151] width 55 height 9
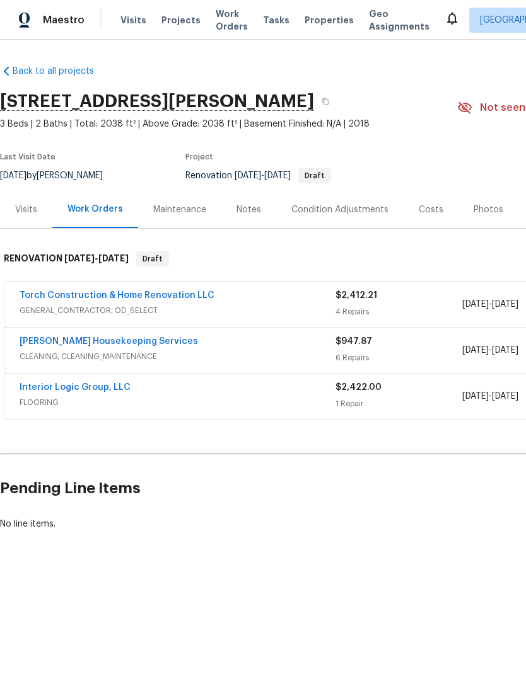
click at [122, 342] on link "Arelis Housekeeping Services" at bounding box center [109, 341] width 178 height 9
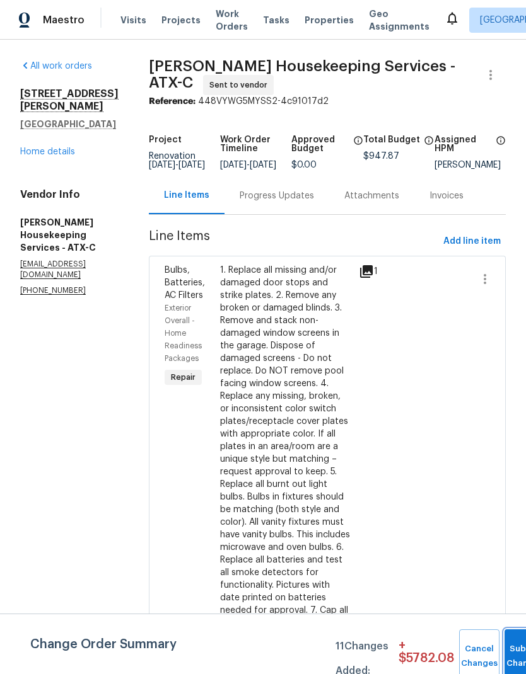
click at [512, 645] on button "Submit Changes" at bounding box center [524, 656] width 40 height 54
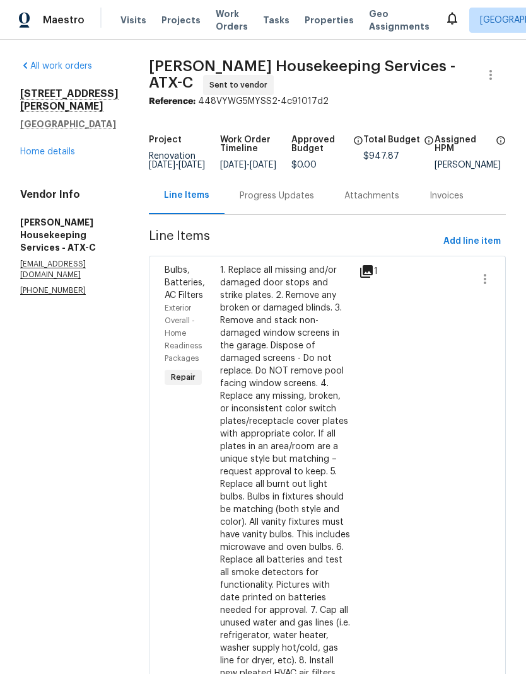
click at [299, 202] on div "Progress Updates" at bounding box center [276, 196] width 74 height 13
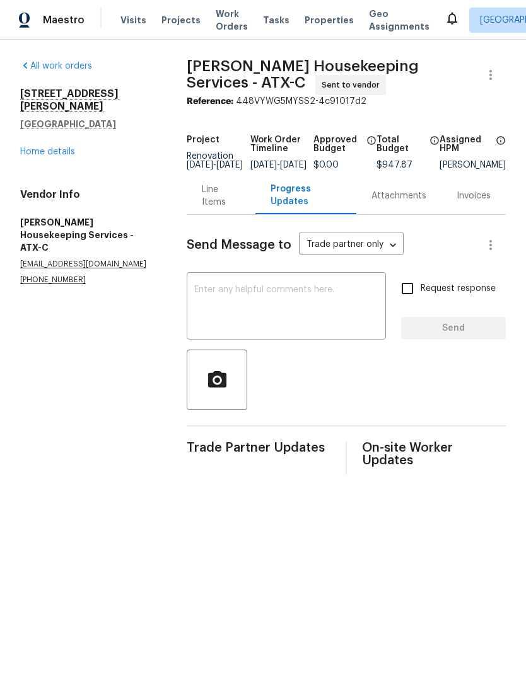
click at [297, 303] on textarea at bounding box center [286, 307] width 184 height 44
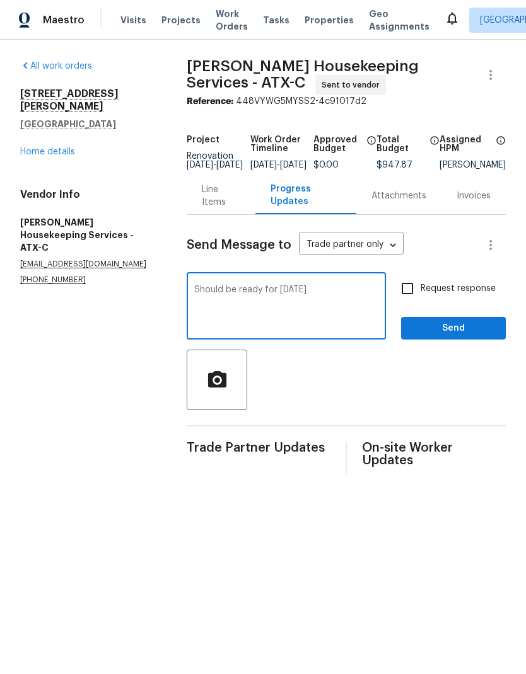
type textarea "Should be ready for Saturday"
click at [449, 336] on span "Send" at bounding box center [453, 329] width 84 height 16
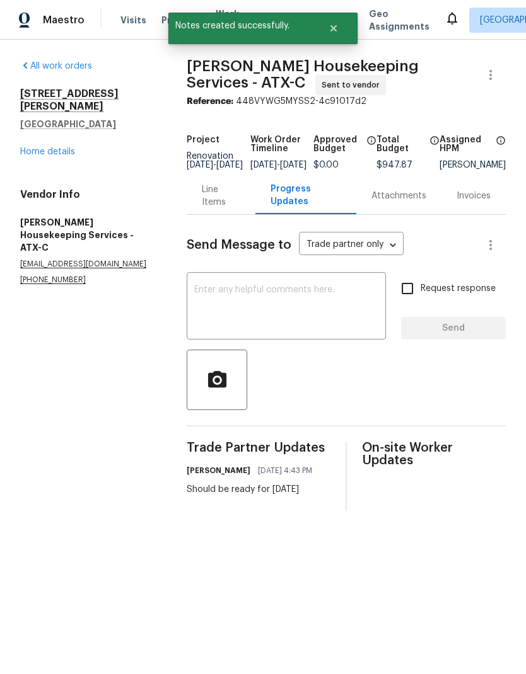
click at [67, 147] on link "Home details" at bounding box center [47, 151] width 55 height 9
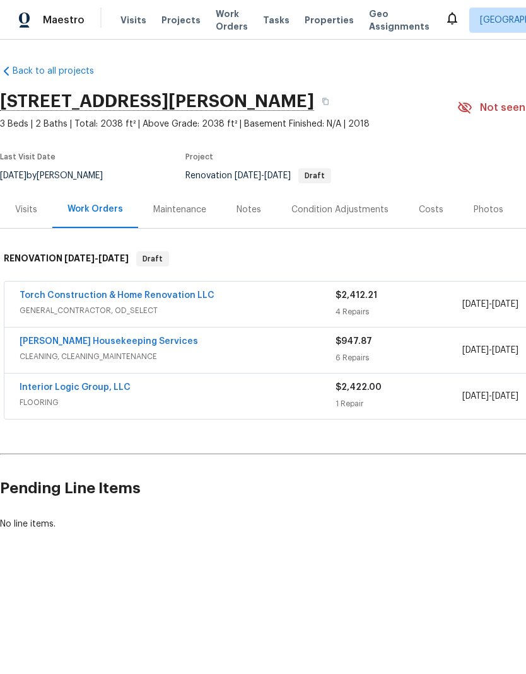
click at [423, 205] on div "Costs" at bounding box center [430, 210] width 25 height 13
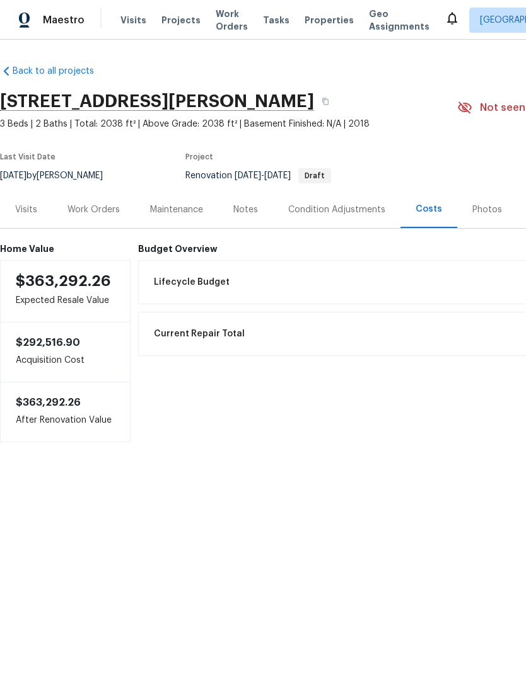
click at [93, 206] on div "Work Orders" at bounding box center [93, 210] width 52 height 13
